Goal: Information Seeking & Learning: Learn about a topic

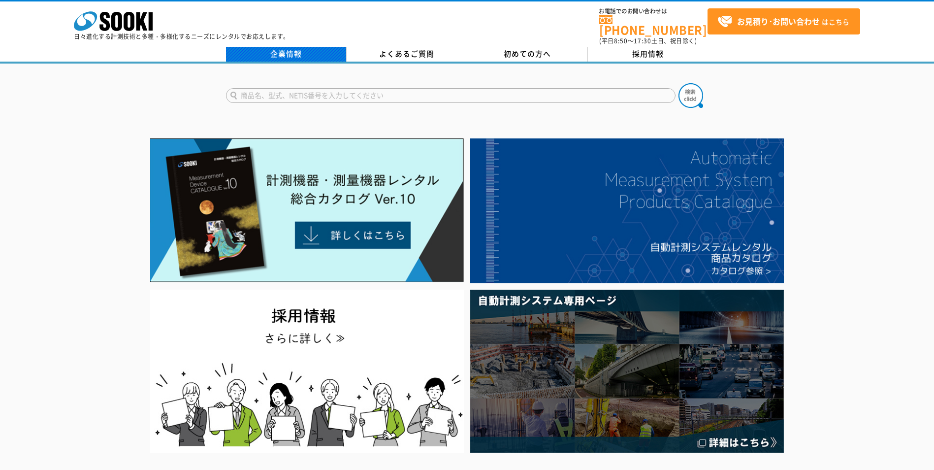
click at [307, 48] on link "企業情報" at bounding box center [286, 54] width 121 height 15
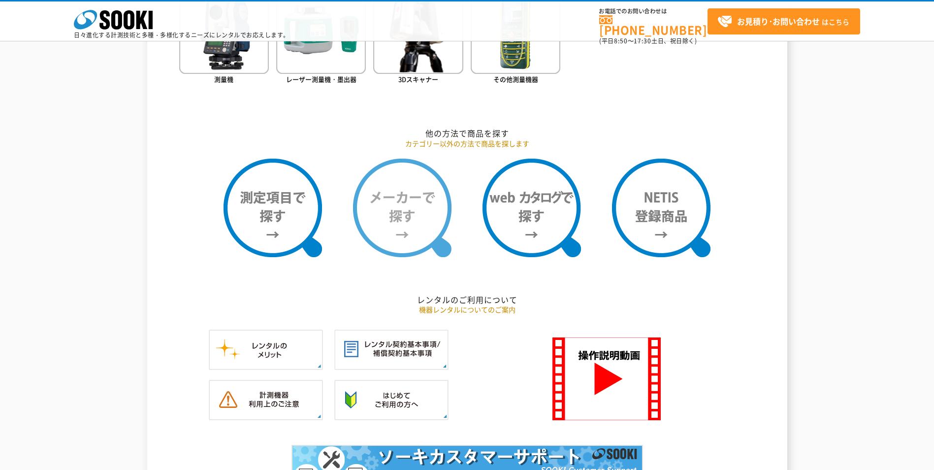
scroll to position [837, 0]
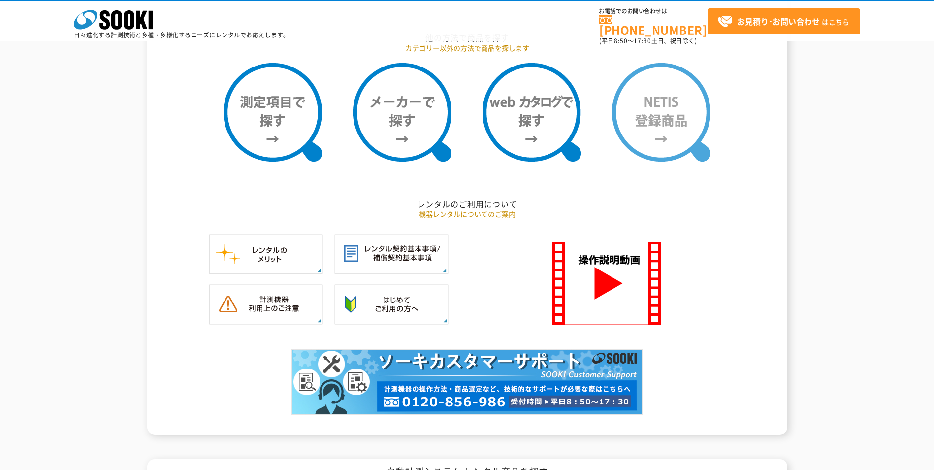
click at [654, 150] on img at bounding box center [661, 112] width 99 height 99
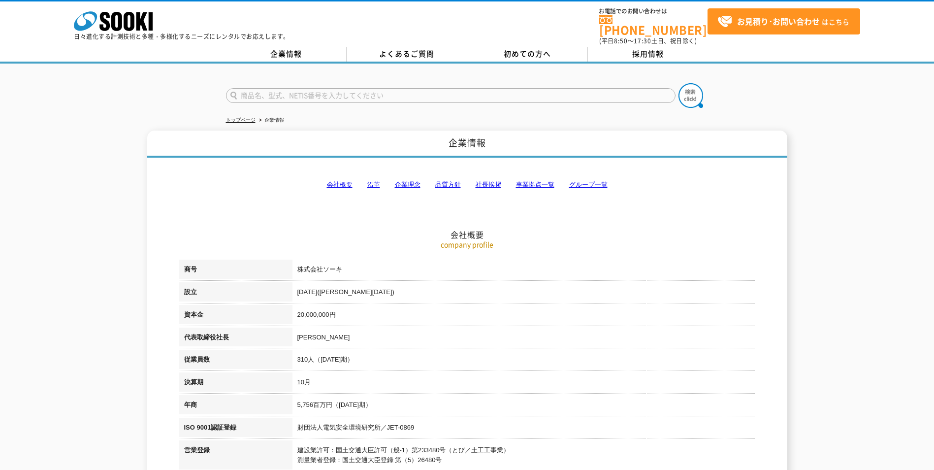
click at [284, 39] on p "日々進化する計測技術と多種・多様化するニーズにレンタルでお応えします。" at bounding box center [182, 36] width 216 height 6
click at [285, 47] on link "企業情報" at bounding box center [286, 54] width 121 height 15
click at [248, 117] on link "トップページ" at bounding box center [241, 119] width 30 height 5
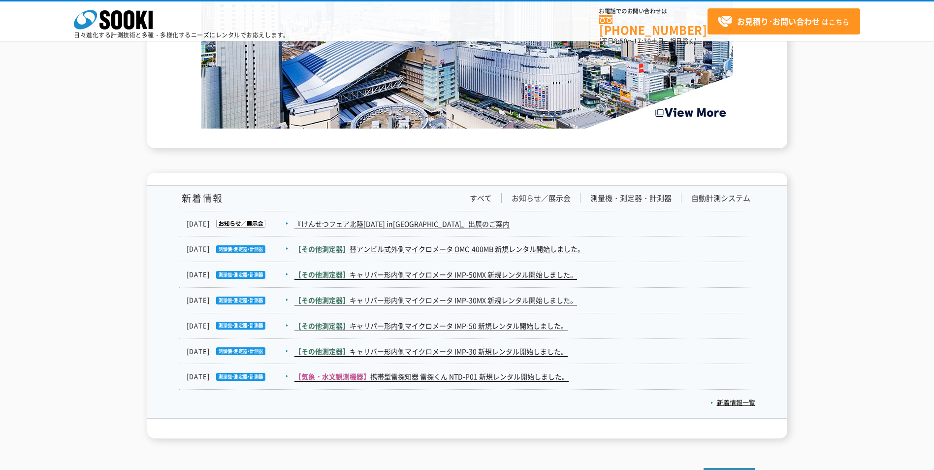
scroll to position [1478, 0]
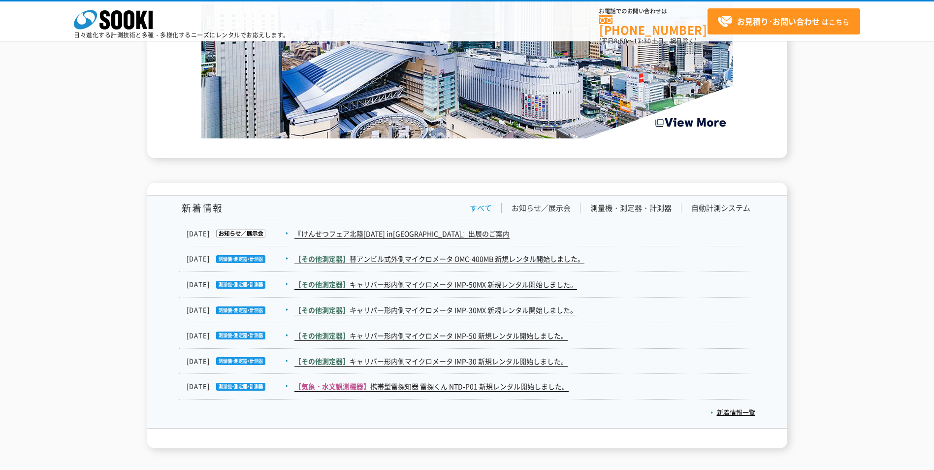
click at [487, 203] on link "すべて" at bounding box center [481, 208] width 22 height 10
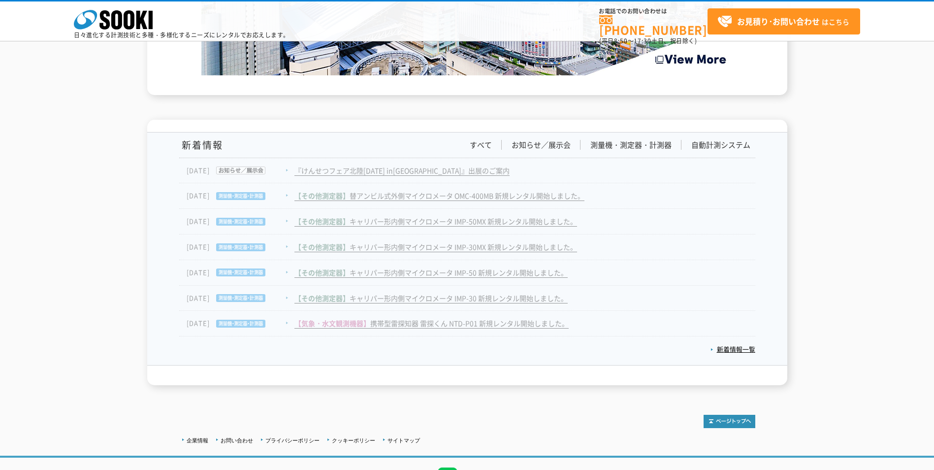
scroll to position [1596, 0]
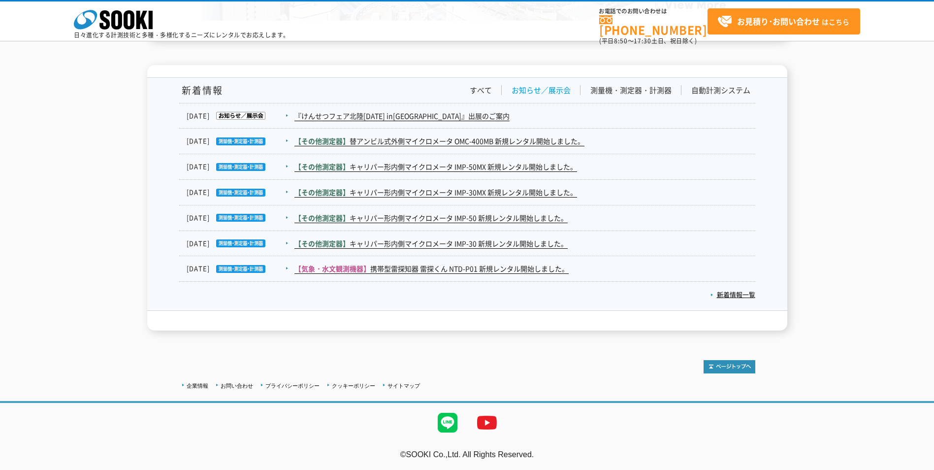
click at [542, 94] on link "お知らせ／展示会" at bounding box center [541, 90] width 59 height 10
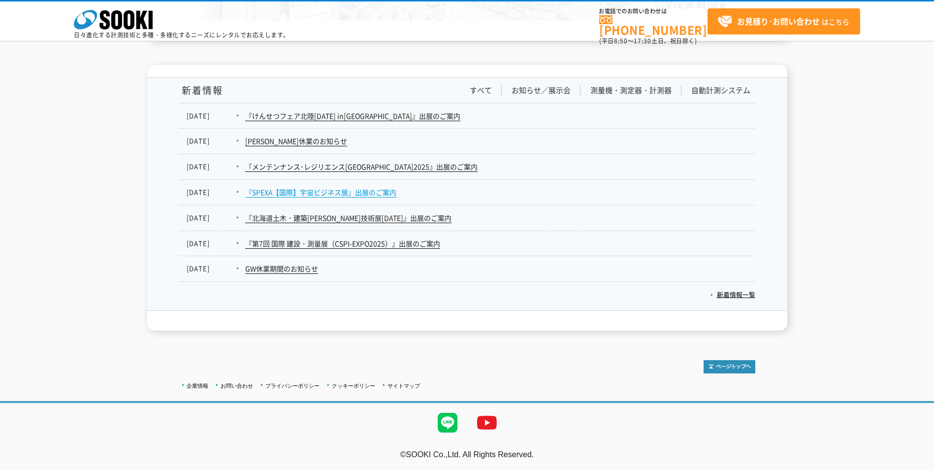
click at [333, 190] on link "『SPEXA【国際】宇宙ビジネス展』出展のご案内" at bounding box center [320, 192] width 151 height 10
click at [716, 293] on link "新着情報一覧" at bounding box center [733, 294] width 45 height 9
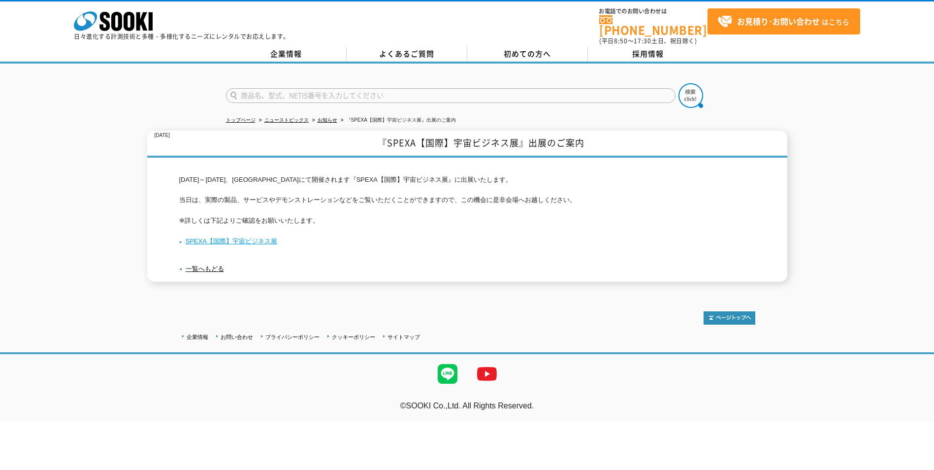
click at [271, 237] on link "SPEXA【国際】宇宙ビジネス展" at bounding box center [228, 240] width 98 height 7
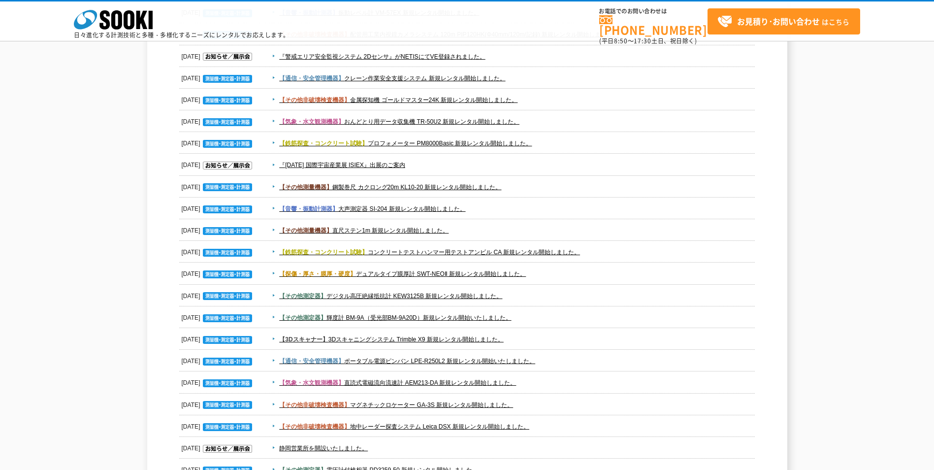
scroll to position [1626, 0]
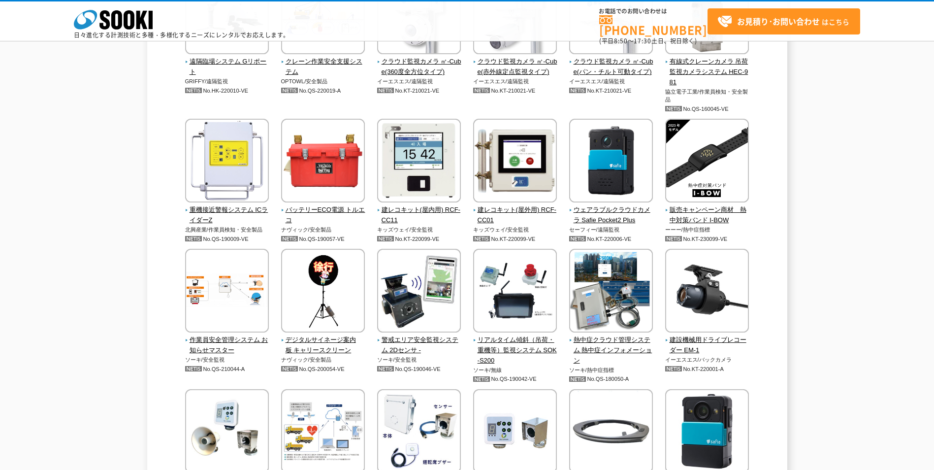
scroll to position [2020, 0]
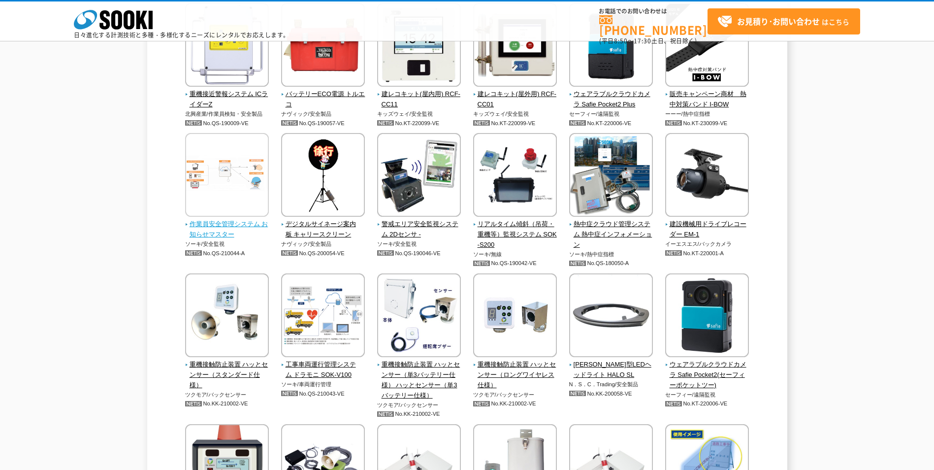
click at [200, 222] on span "作業員安全管理システム お知らせマスター" at bounding box center [227, 229] width 84 height 21
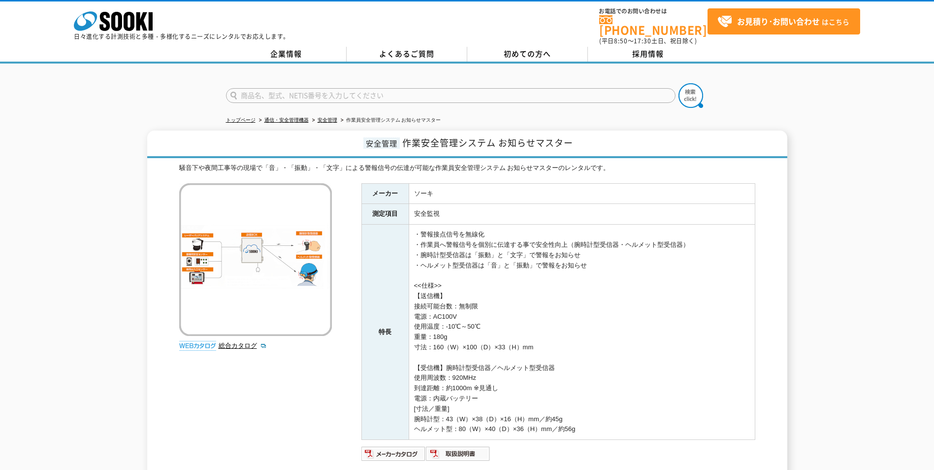
click at [190, 273] on img at bounding box center [255, 259] width 153 height 153
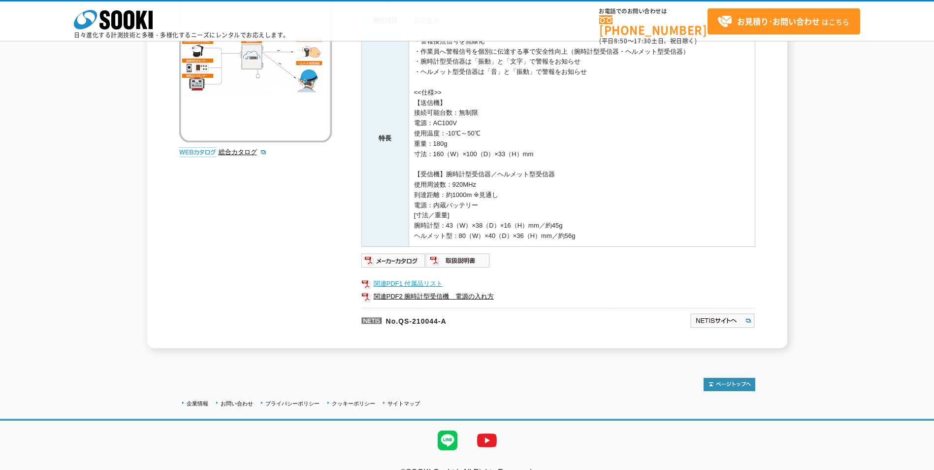
click at [423, 283] on link "関連PDF1 付属品リスト" at bounding box center [559, 283] width 394 height 13
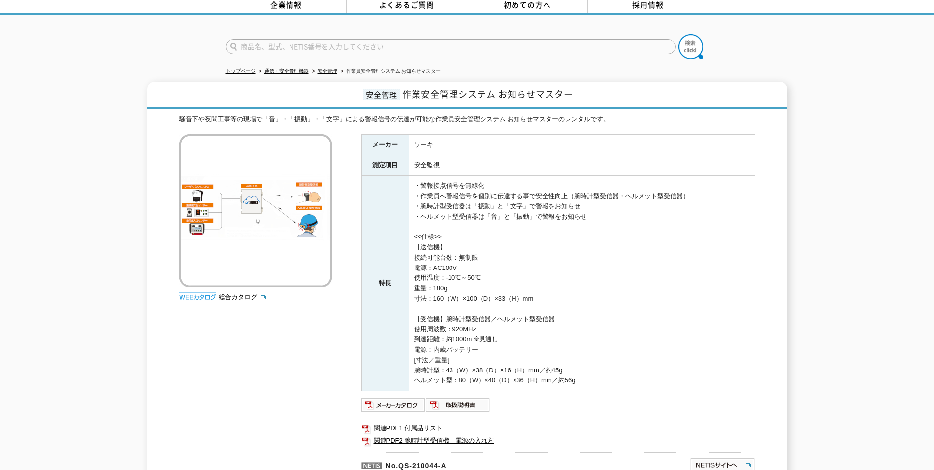
scroll to position [49, 0]
click at [407, 434] on link "関連PDF2 腕時計型受信機　電源の入れ方" at bounding box center [559, 440] width 394 height 13
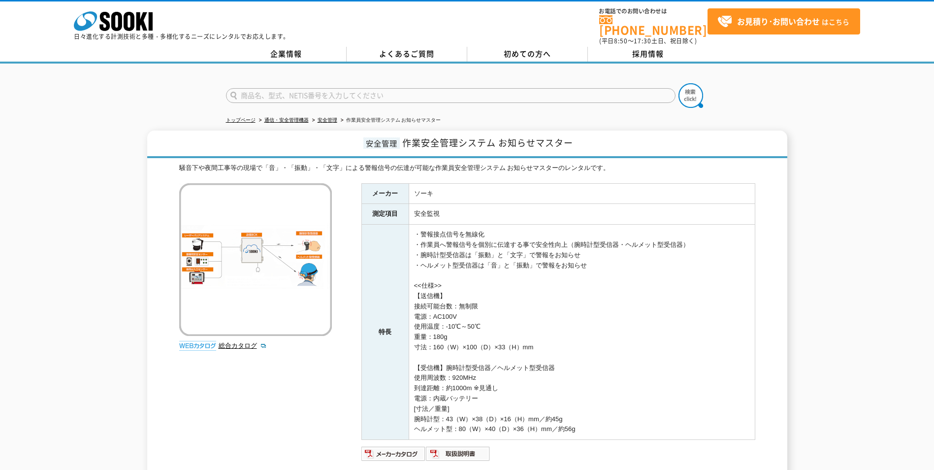
click at [468, 438] on div "メーカー ソーキ 測定項目 安全監視 特長 ・警報接点信号を無線化 ・作業員へ警報信号を個別に伝達する事で安全性向上（腕時計型受信器・ヘルメット型受信器） ・…" at bounding box center [559, 362] width 394 height 359
click at [468, 447] on img at bounding box center [458, 454] width 65 height 16
